Goal: Check status: Check status

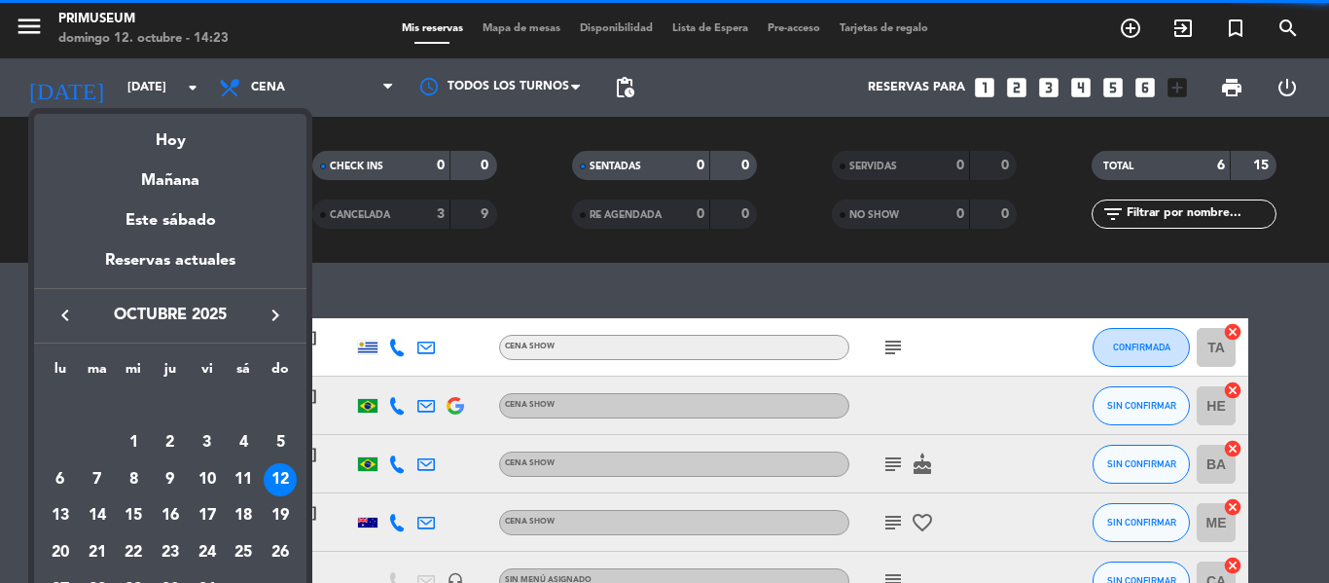
click at [497, 458] on div at bounding box center [664, 291] width 1329 height 583
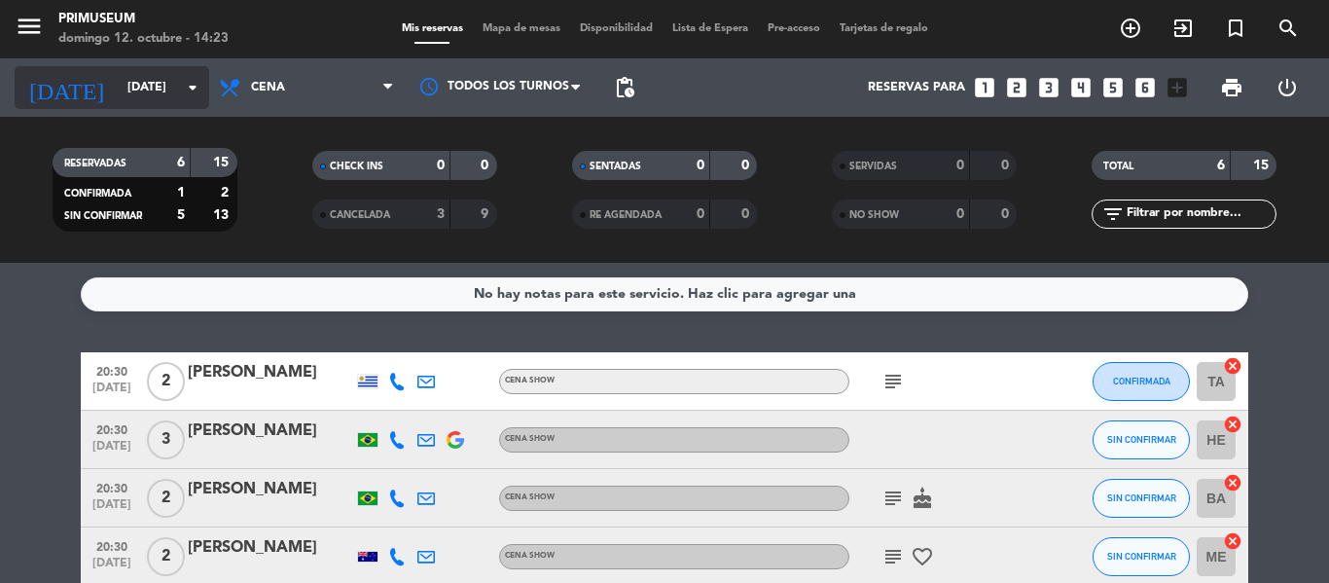
click at [118, 100] on input "[DATE]" at bounding box center [200, 87] width 164 height 33
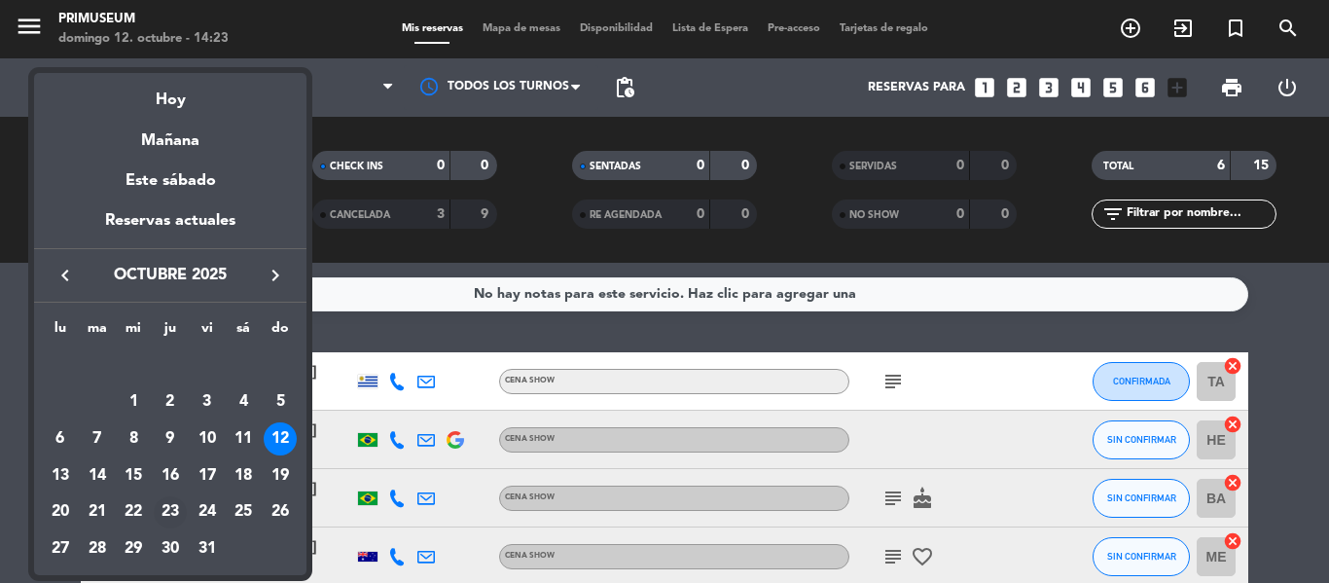
click at [171, 508] on div "23" at bounding box center [170, 512] width 33 height 33
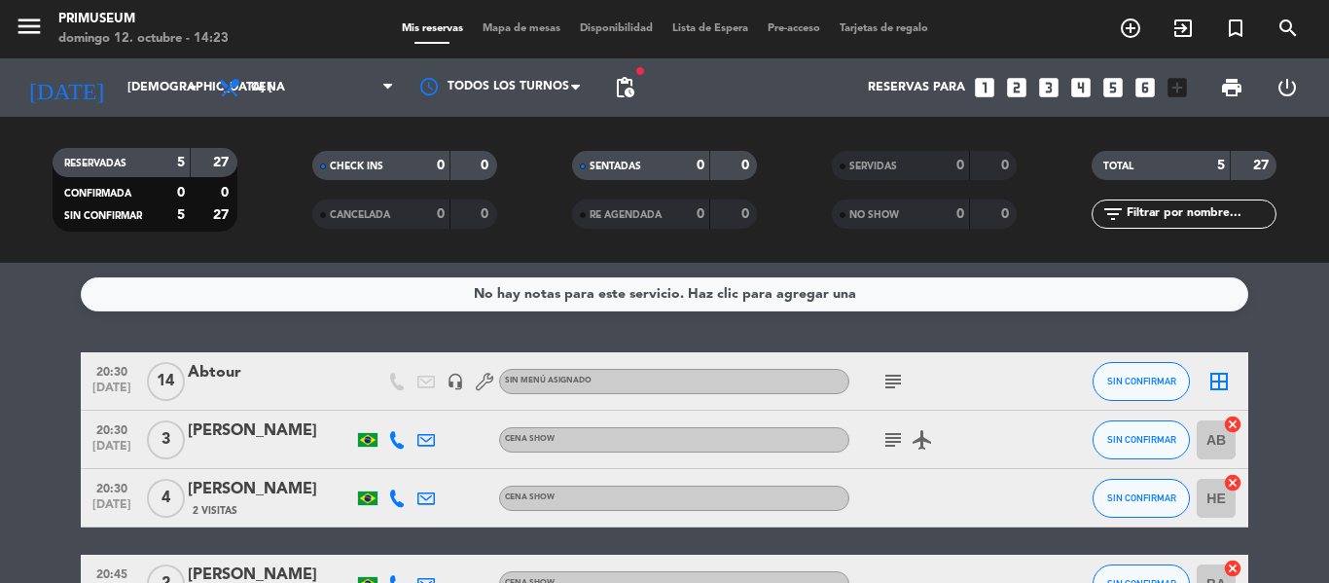
click at [19, 407] on bookings-row "20:30 [DATE] Abtour headset_mic Sin menú asignado subject SIN CONFIRMAR border_…" at bounding box center [664, 511] width 1329 height 319
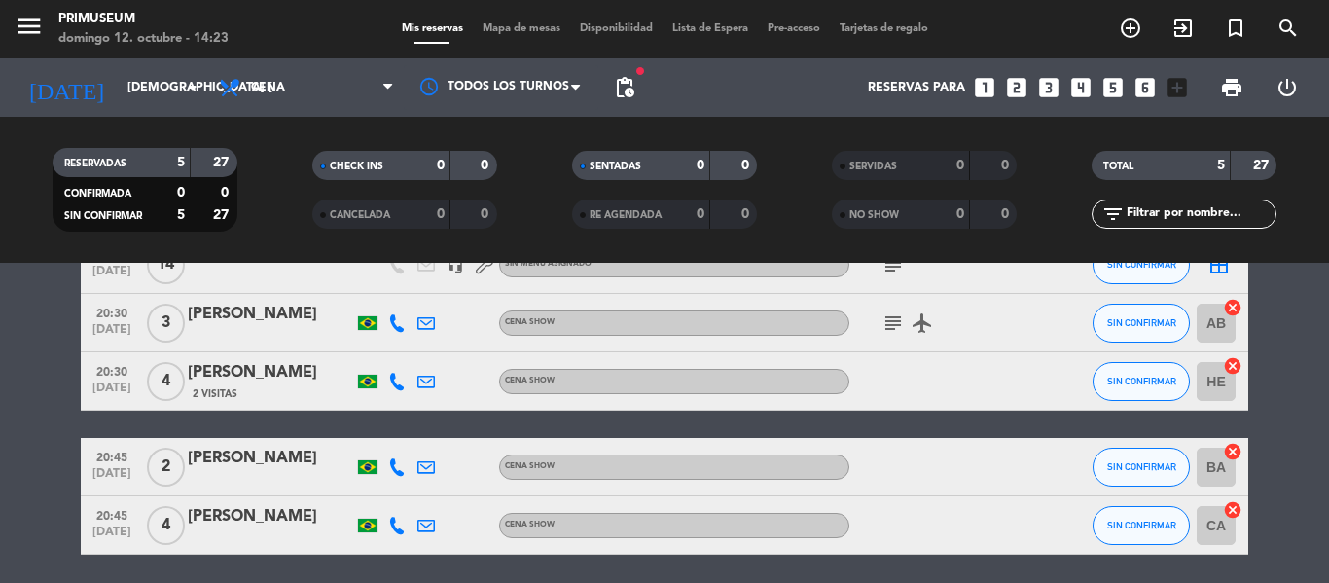
scroll to position [78, 0]
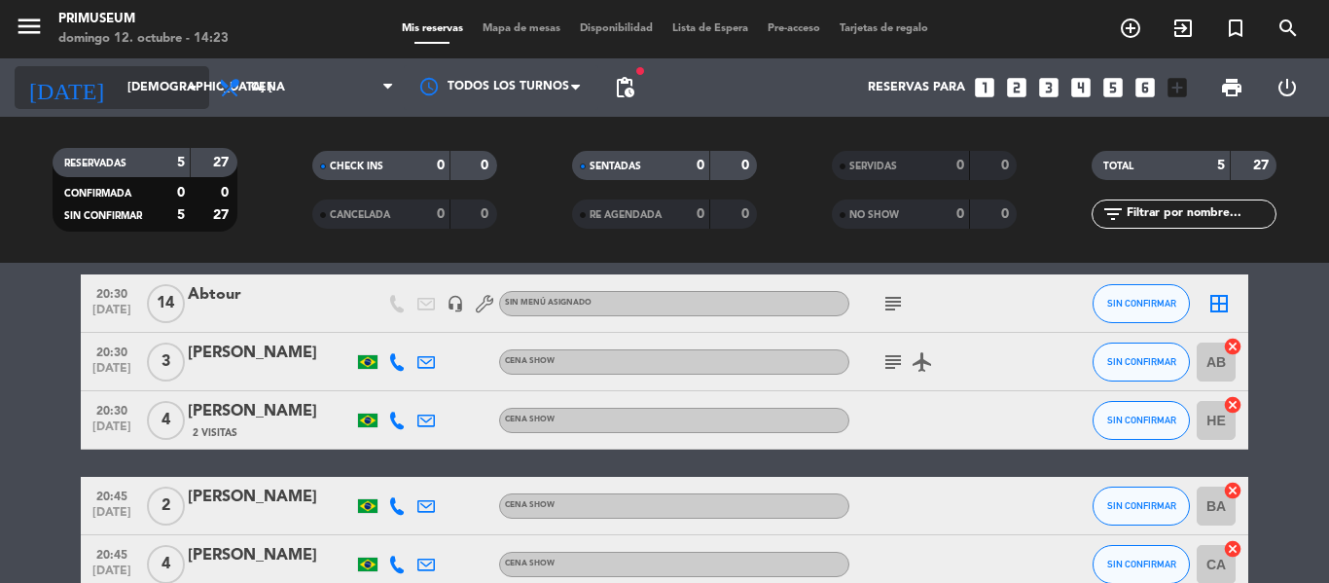
click at [162, 82] on input "[DEMOGRAPHIC_DATA] [DATE]" at bounding box center [200, 87] width 164 height 33
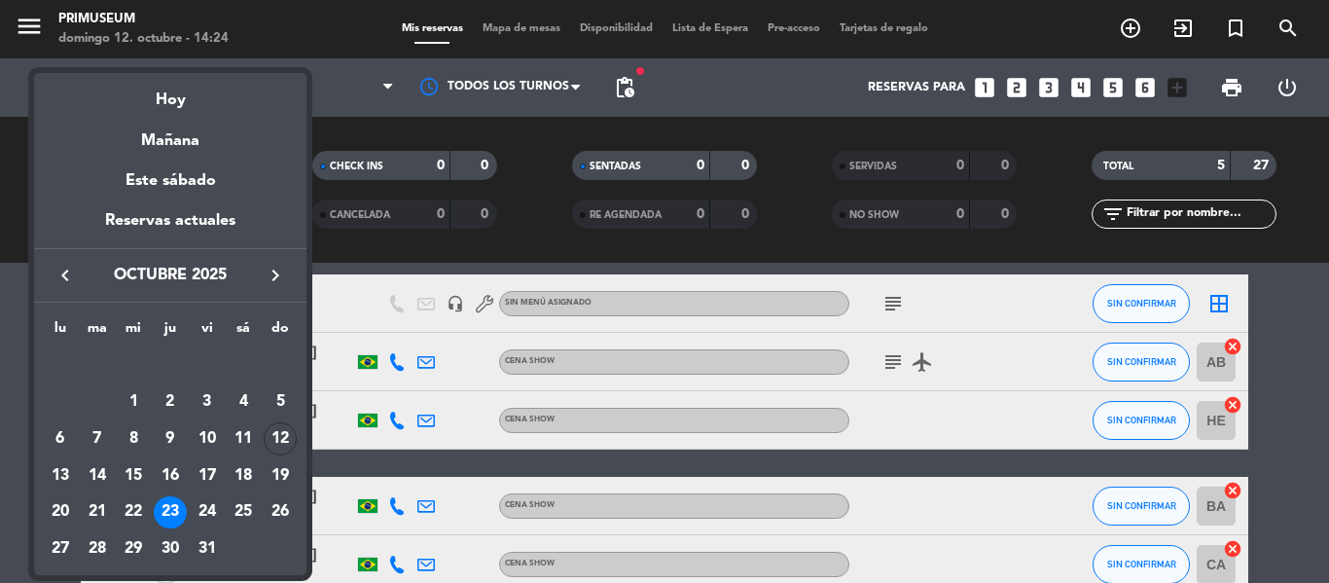
click at [0, 337] on div at bounding box center [664, 291] width 1329 height 583
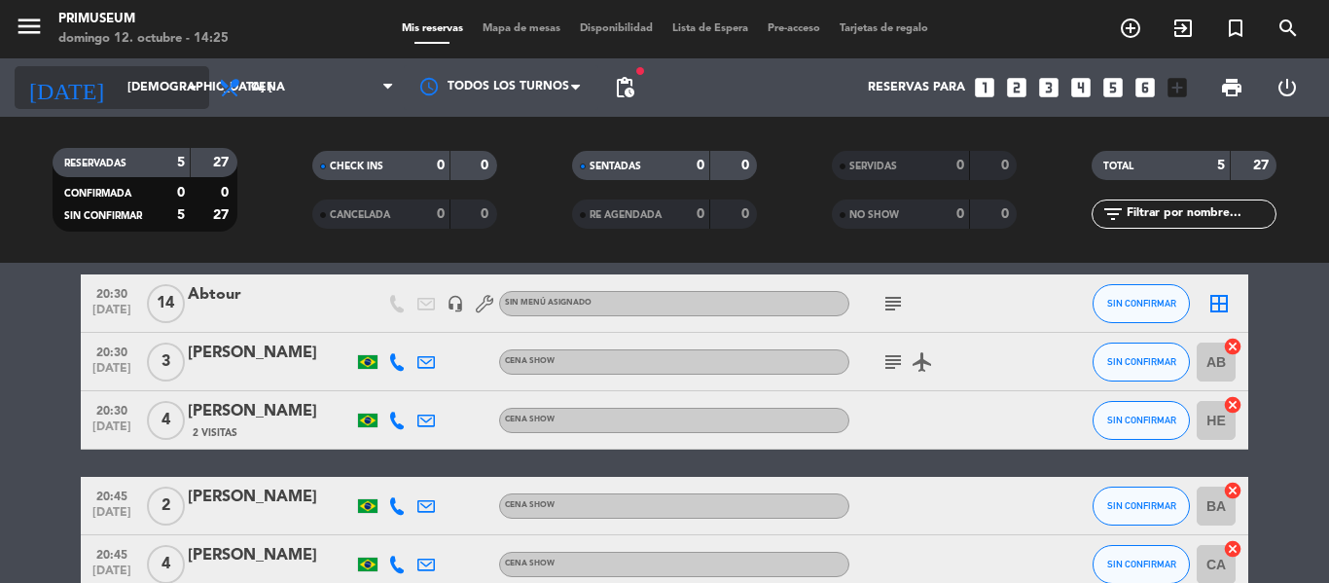
click at [118, 95] on input "[DEMOGRAPHIC_DATA] [DATE]" at bounding box center [200, 87] width 164 height 33
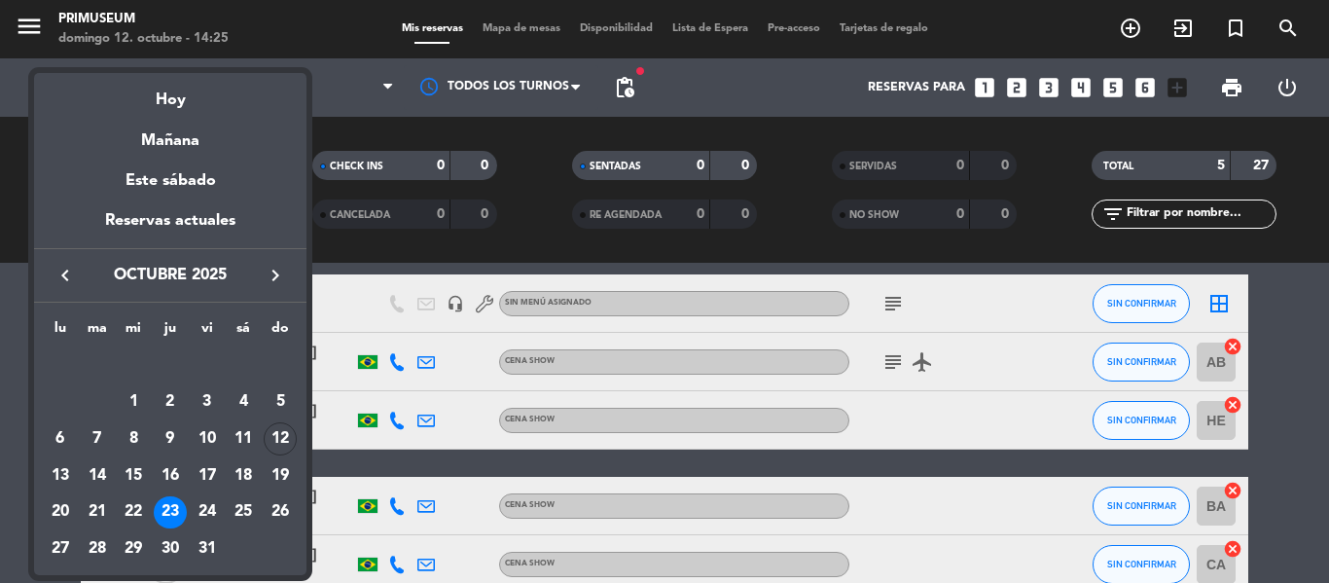
click at [267, 275] on icon "keyboard_arrow_right" at bounding box center [275, 275] width 23 height 23
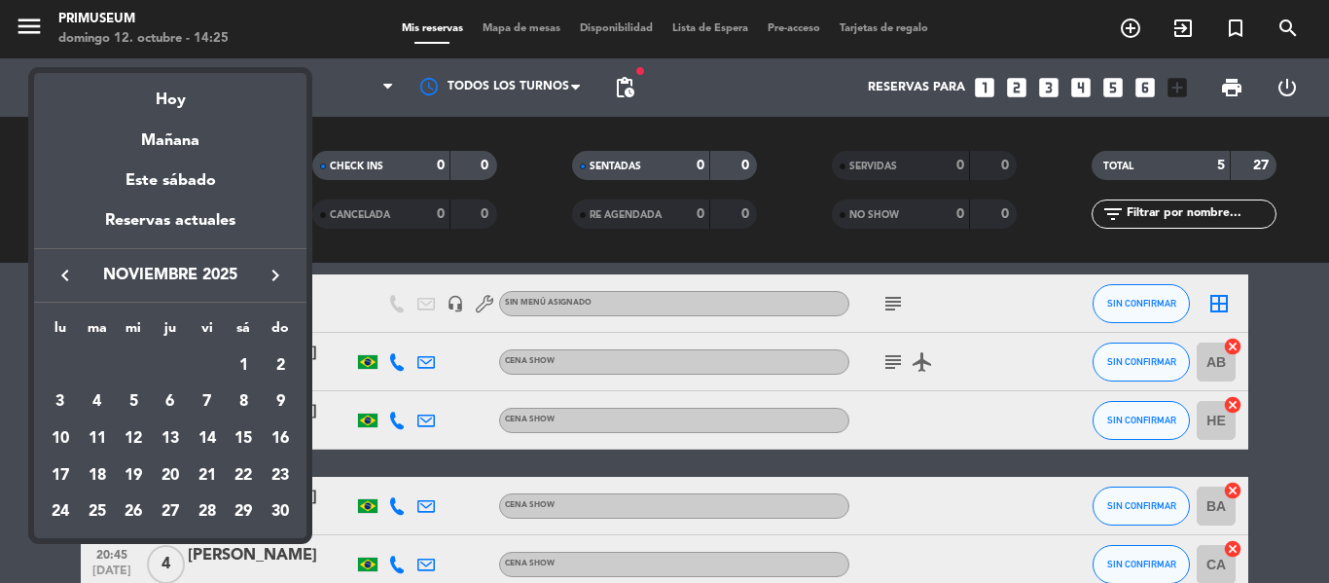
click at [267, 275] on icon "keyboard_arrow_right" at bounding box center [275, 275] width 23 height 23
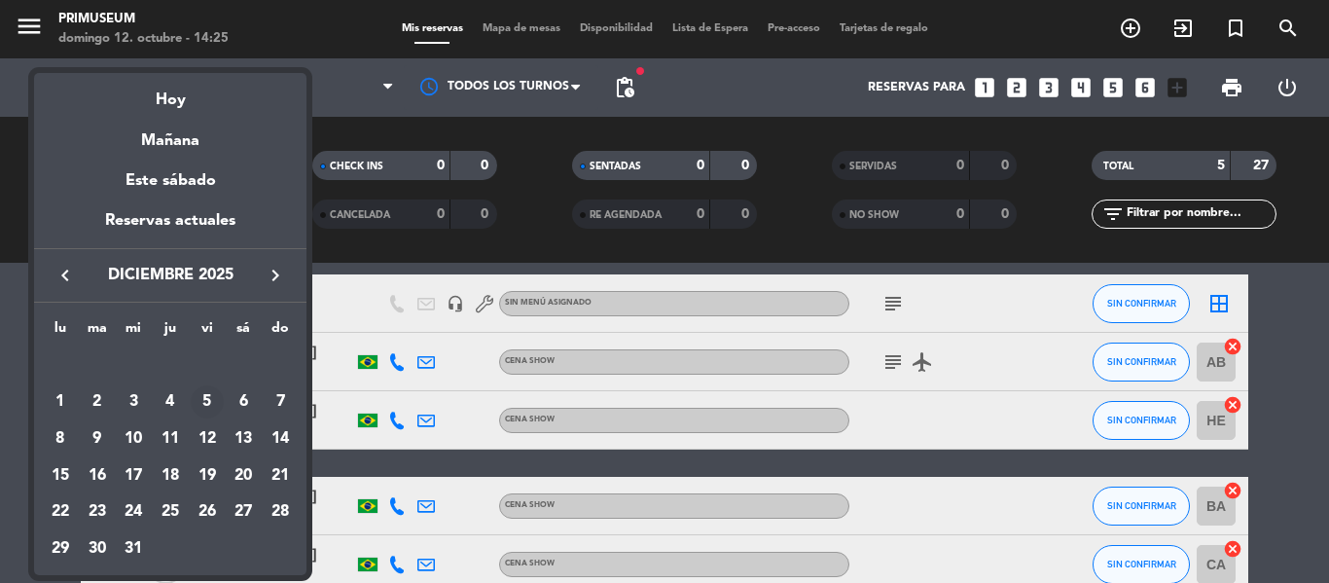
click at [217, 397] on div "5" at bounding box center [207, 401] width 33 height 33
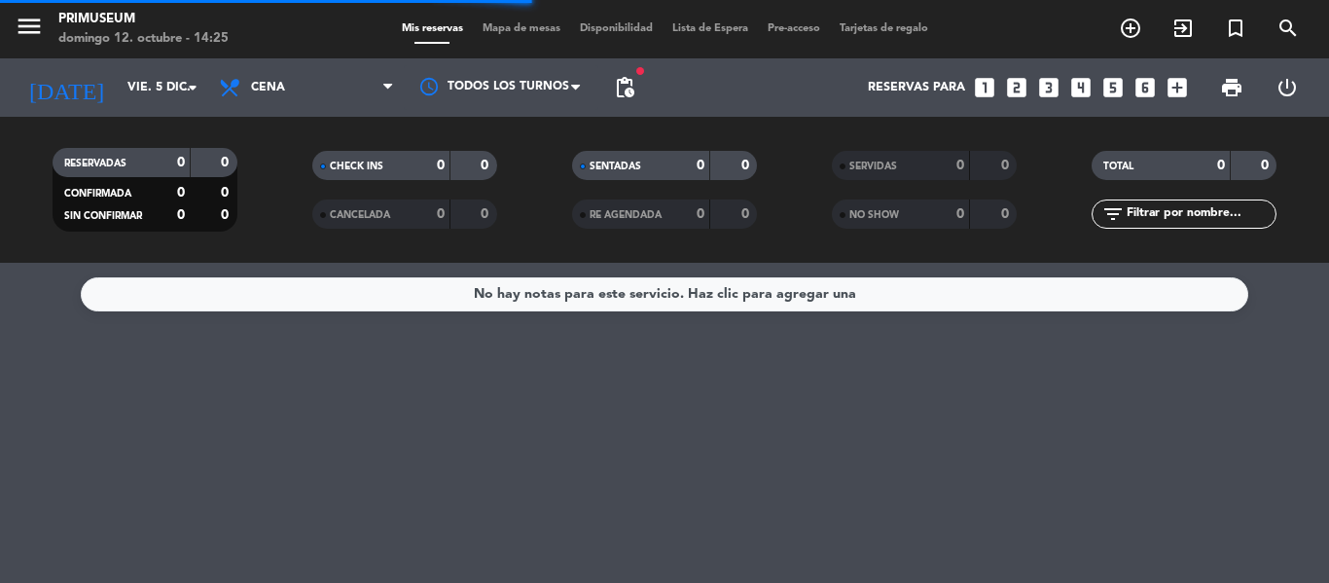
scroll to position [0, 0]
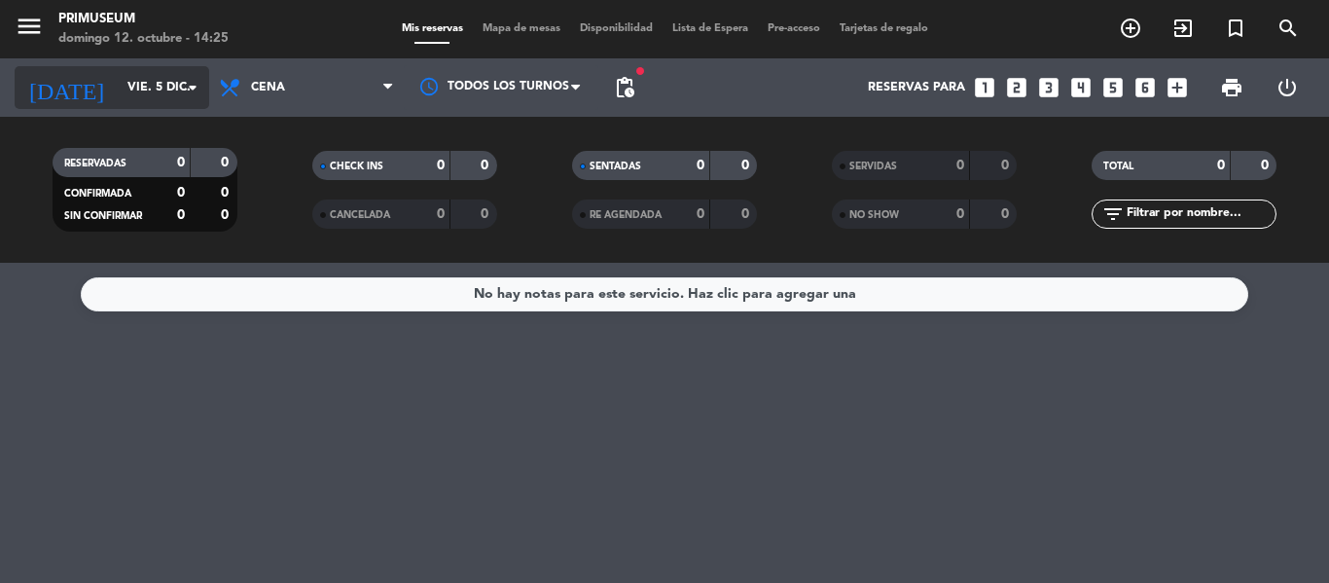
click at [177, 89] on input "vie. 5 dic." at bounding box center [200, 87] width 164 height 33
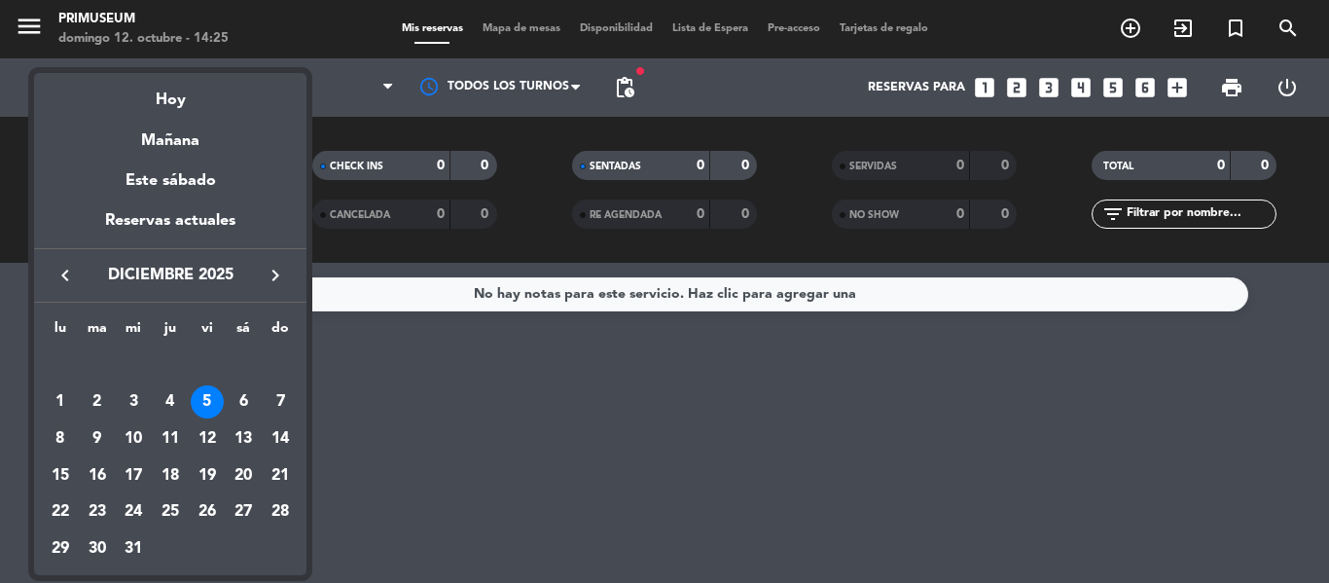
click at [273, 284] on icon "keyboard_arrow_right" at bounding box center [275, 275] width 23 height 23
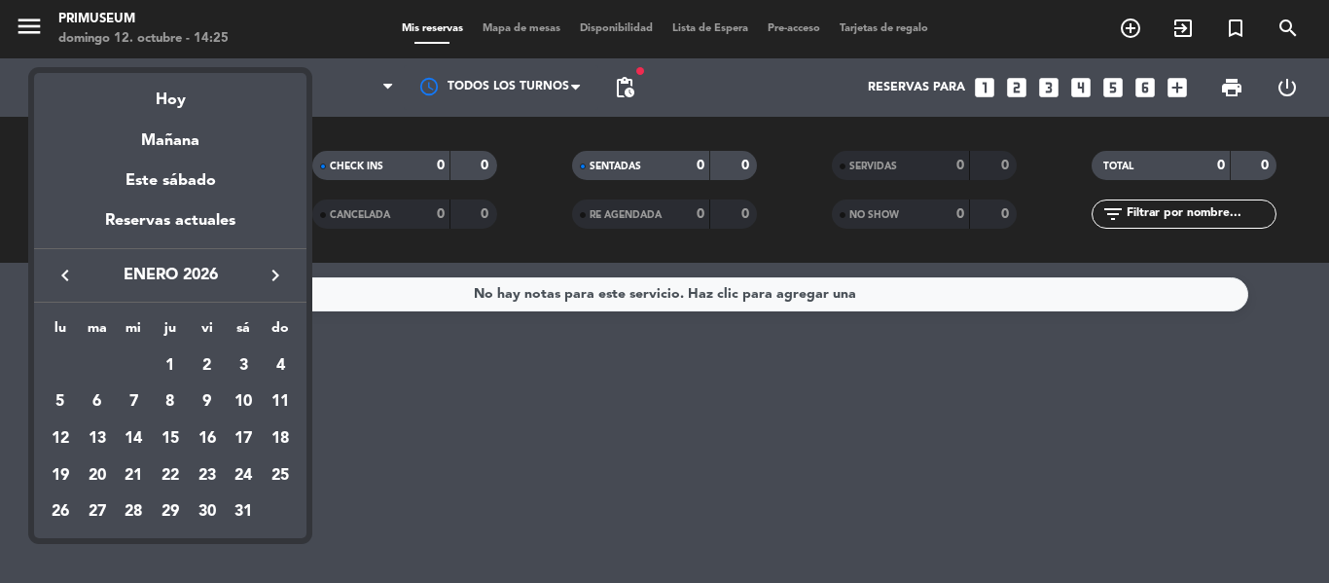
click at [273, 284] on icon "keyboard_arrow_right" at bounding box center [275, 275] width 23 height 23
click at [242, 401] on div "7" at bounding box center [243, 401] width 33 height 33
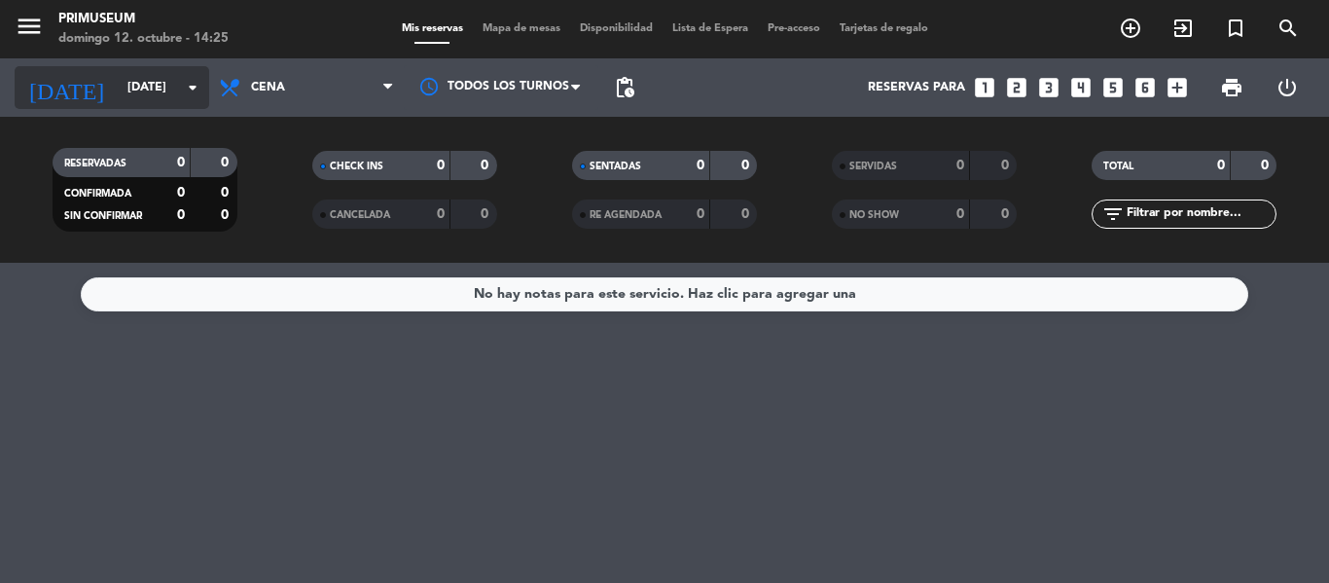
click at [118, 77] on input "[DATE]" at bounding box center [200, 87] width 164 height 33
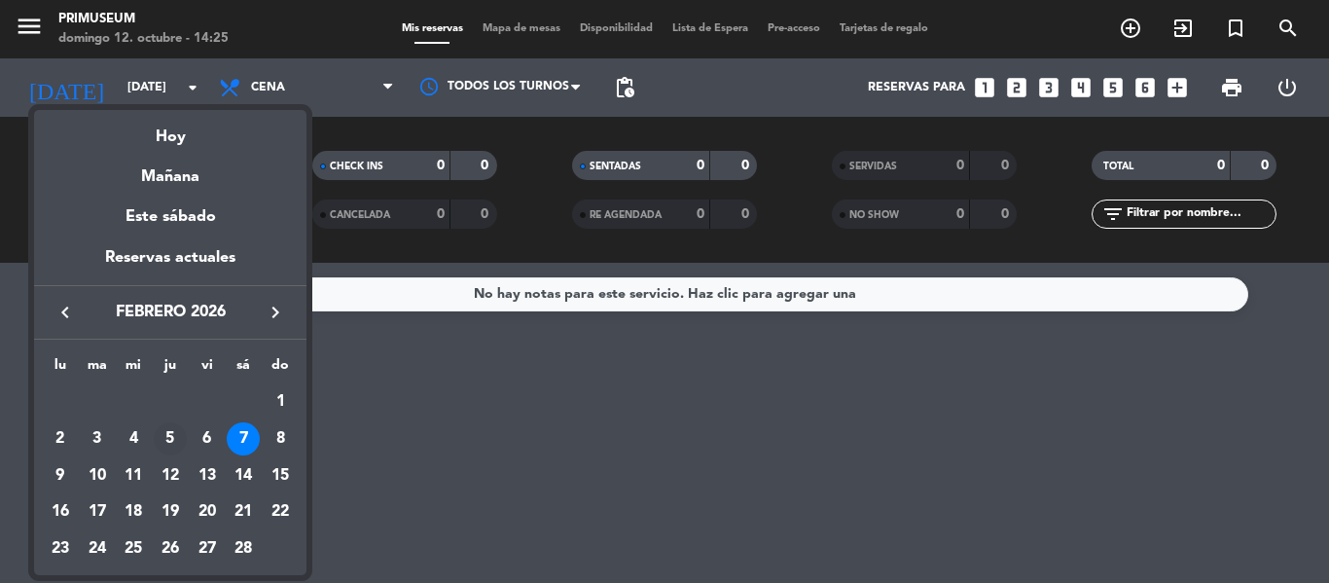
click at [179, 447] on div "5" at bounding box center [170, 438] width 33 height 33
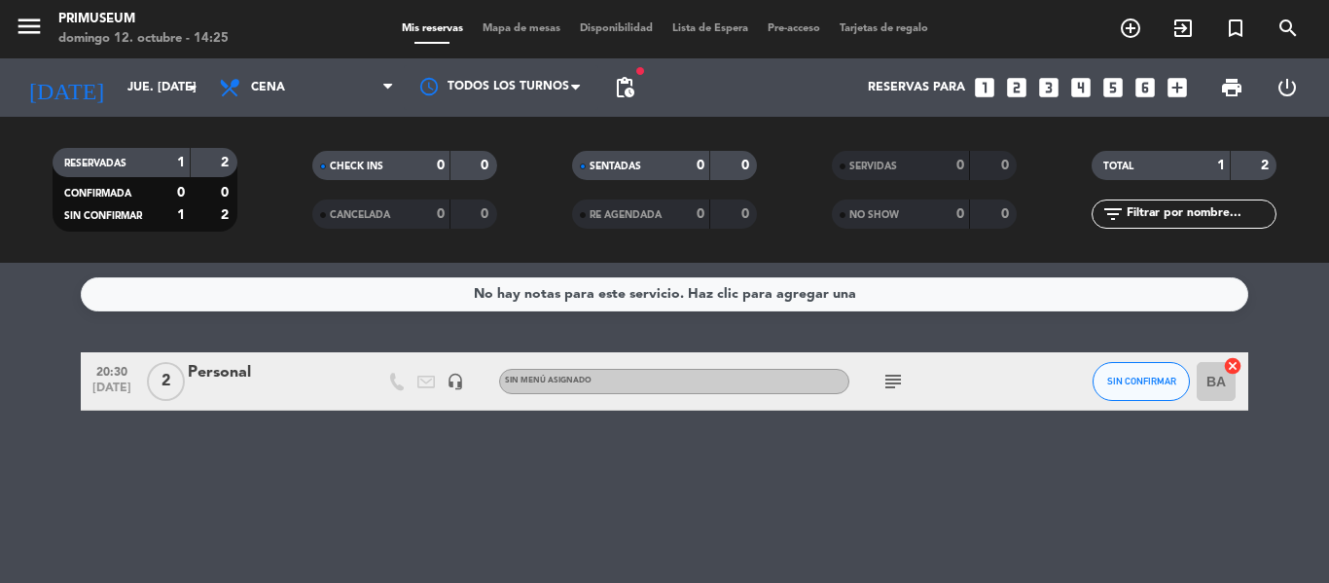
click at [219, 380] on div "Personal" at bounding box center [270, 372] width 165 height 25
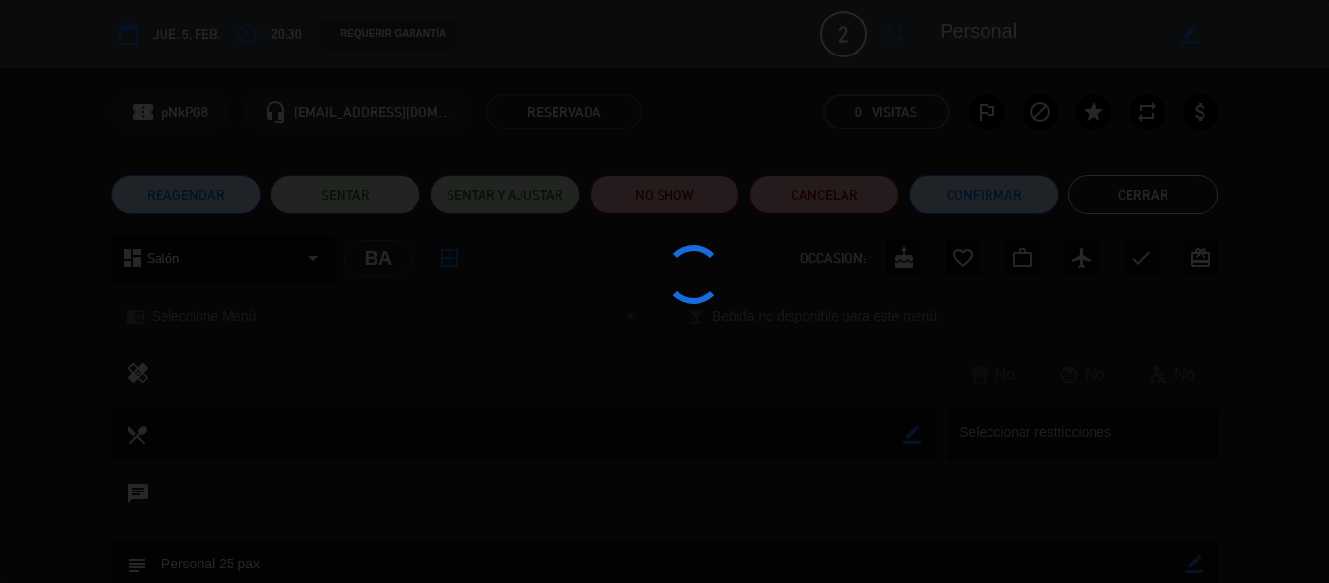
click at [0, 333] on div at bounding box center [664, 291] width 1329 height 583
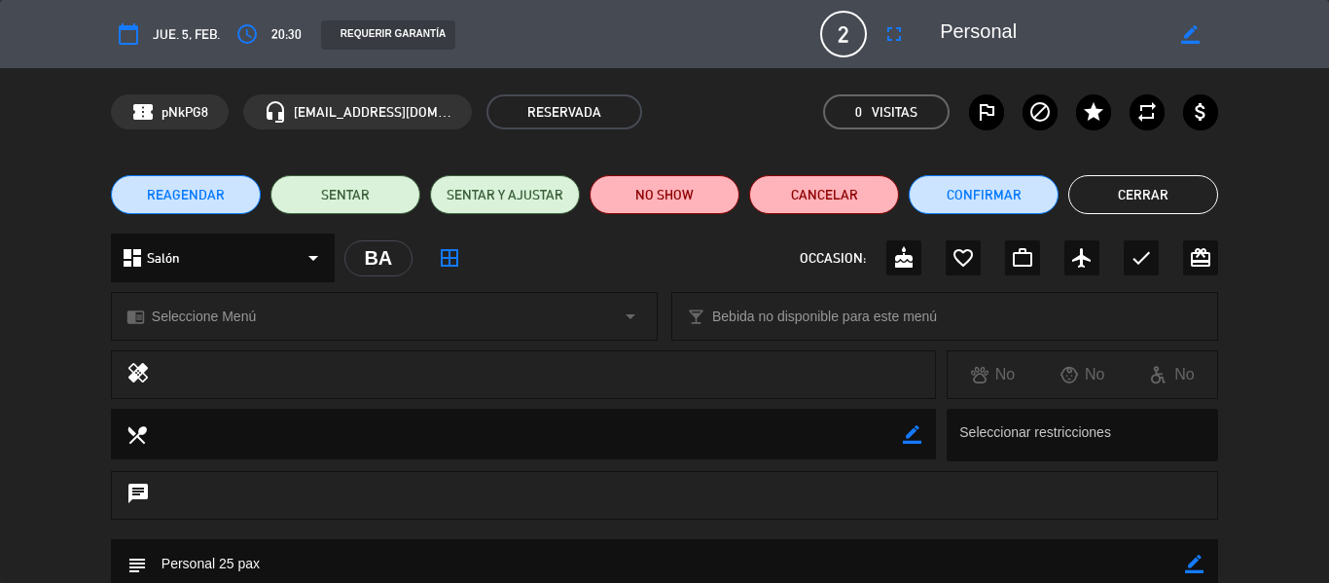
click at [0, 96] on div "confirmation_number pNkPG8 headset_mic [EMAIL_ADDRESS][DOMAIN_NAME] RESERVADA 0…" at bounding box center [664, 112] width 1329 height 88
click at [62, 128] on div "confirmation_number pNkPG8 headset_mic [EMAIL_ADDRESS][DOMAIN_NAME] RESERVADA 0…" at bounding box center [664, 112] width 1329 height 88
click at [1140, 198] on button "Cerrar" at bounding box center [1143, 194] width 150 height 39
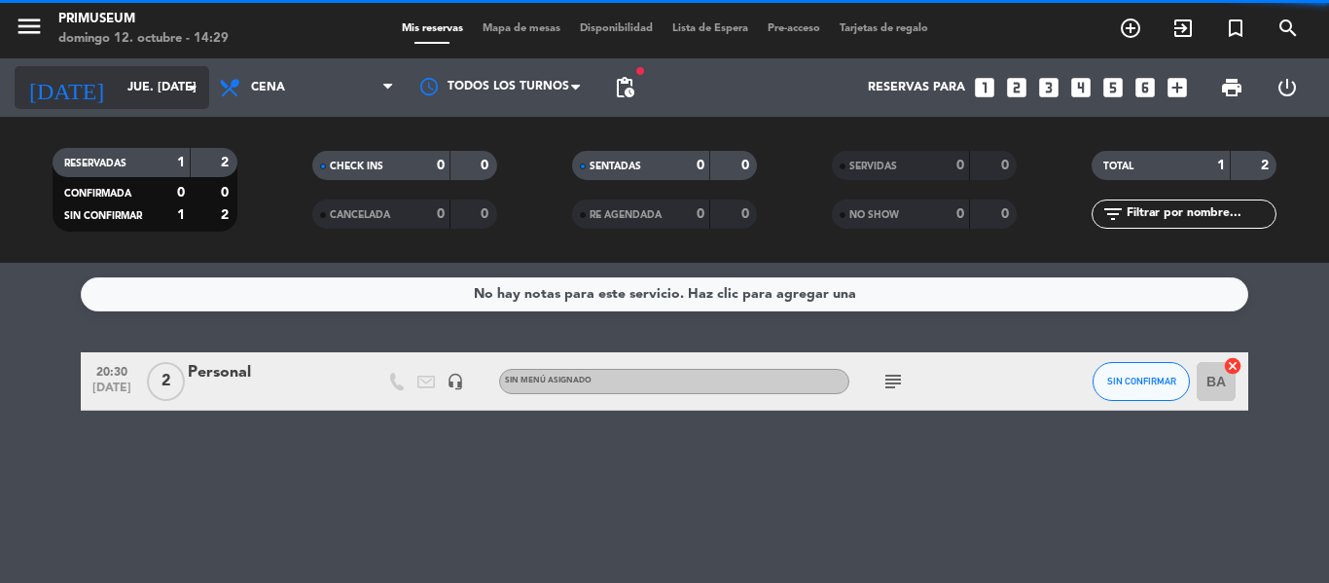
click at [167, 94] on input "jue. [DATE]" at bounding box center [200, 87] width 164 height 33
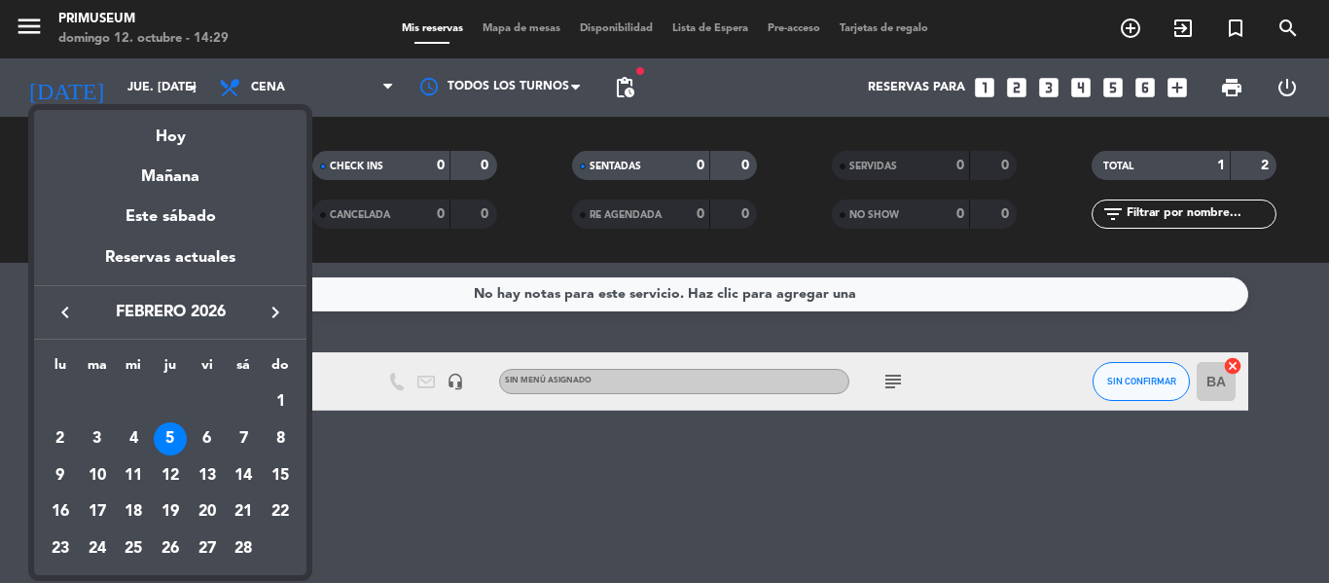
click at [79, 310] on button "keyboard_arrow_left" at bounding box center [65, 312] width 35 height 25
click at [207, 544] on div "28" at bounding box center [207, 548] width 33 height 33
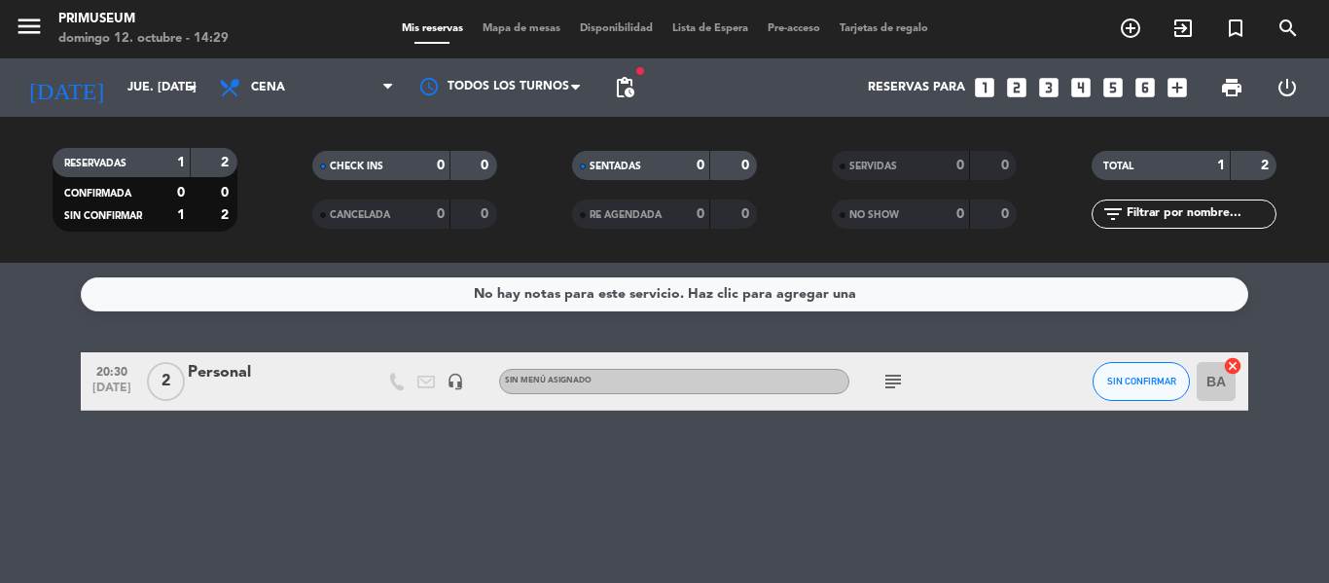
type input "vie. [DATE]"
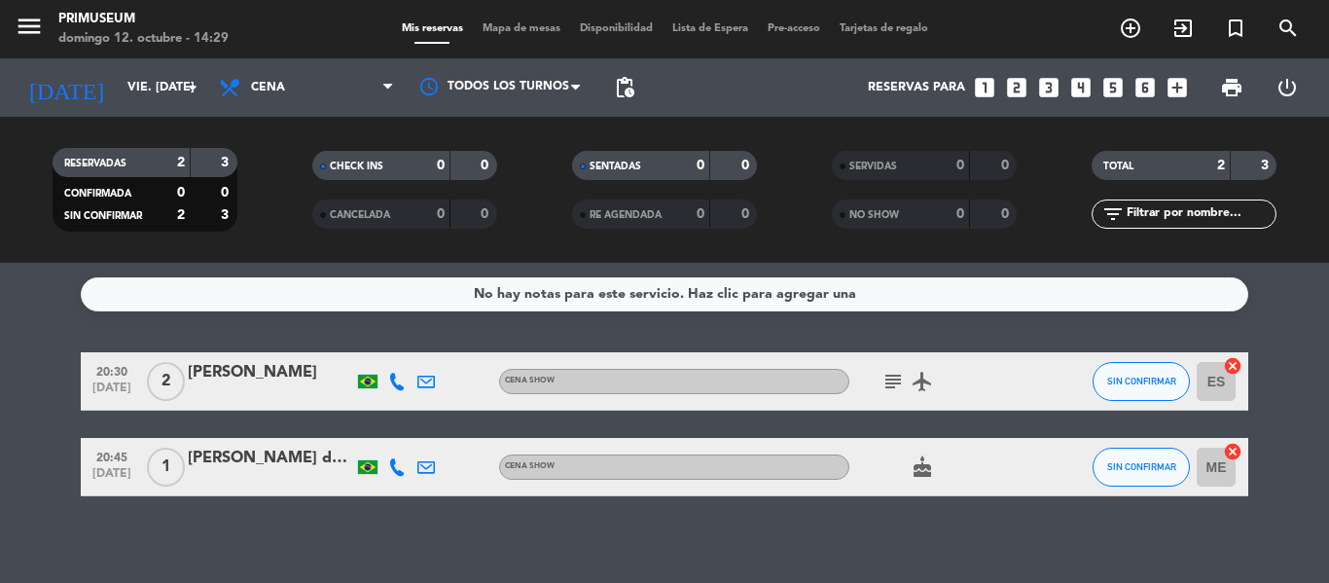
click at [55, 394] on bookings-row "20:30 [DATE] 2 [PERSON_NAME] Cena Show subject airplanemode_active SIN CONFIRMA…" at bounding box center [664, 424] width 1329 height 144
